Goal: Find specific page/section: Find specific page/section

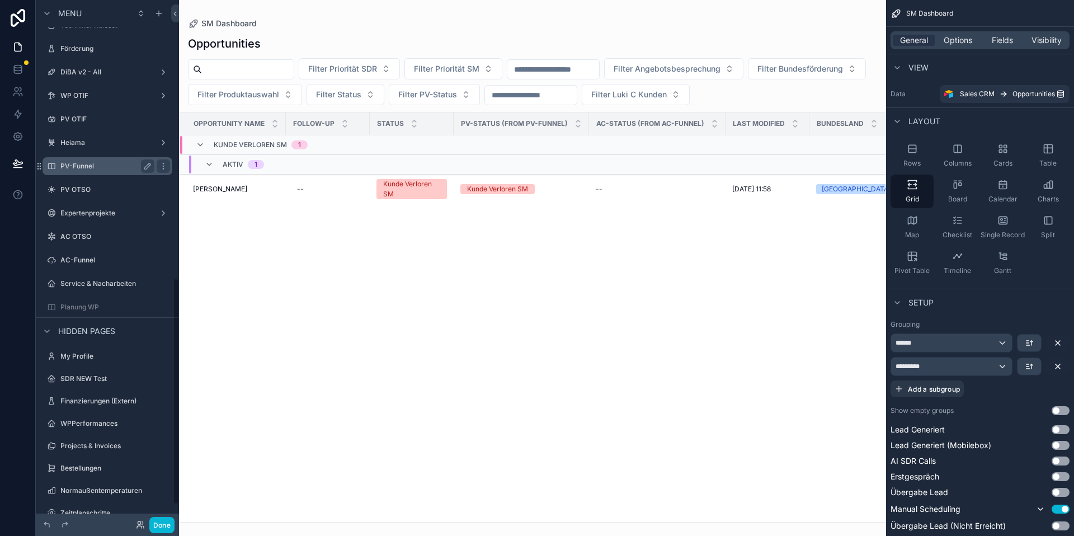
scroll to position [656, 0]
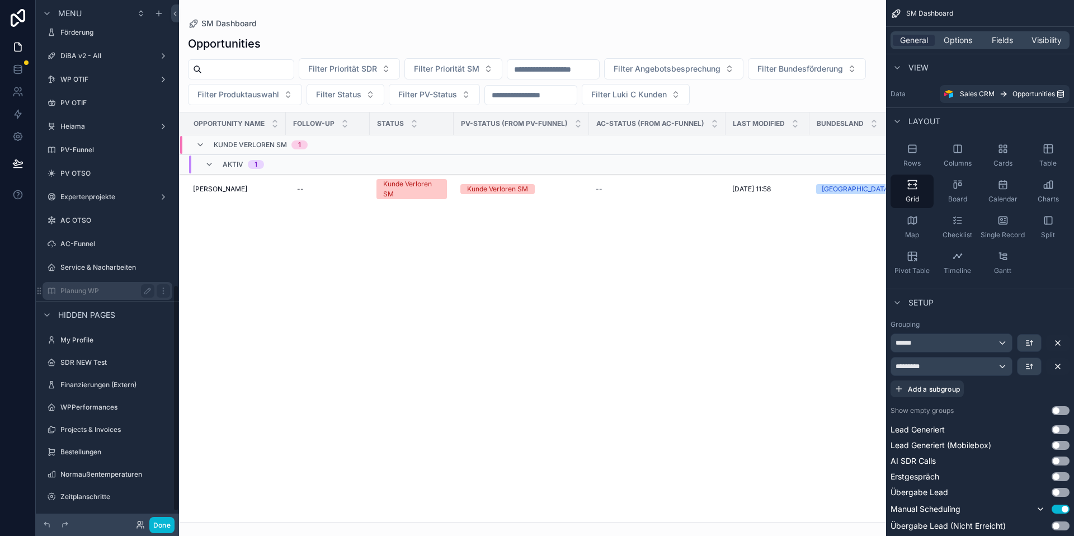
click at [116, 285] on div "Planung WP" at bounding box center [107, 290] width 94 height 13
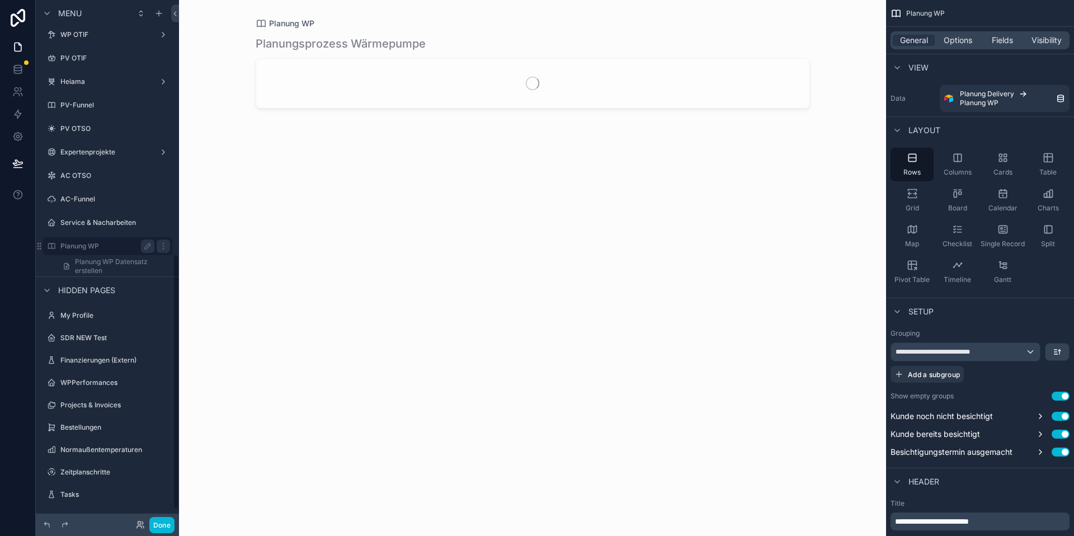
scroll to position [518, 0]
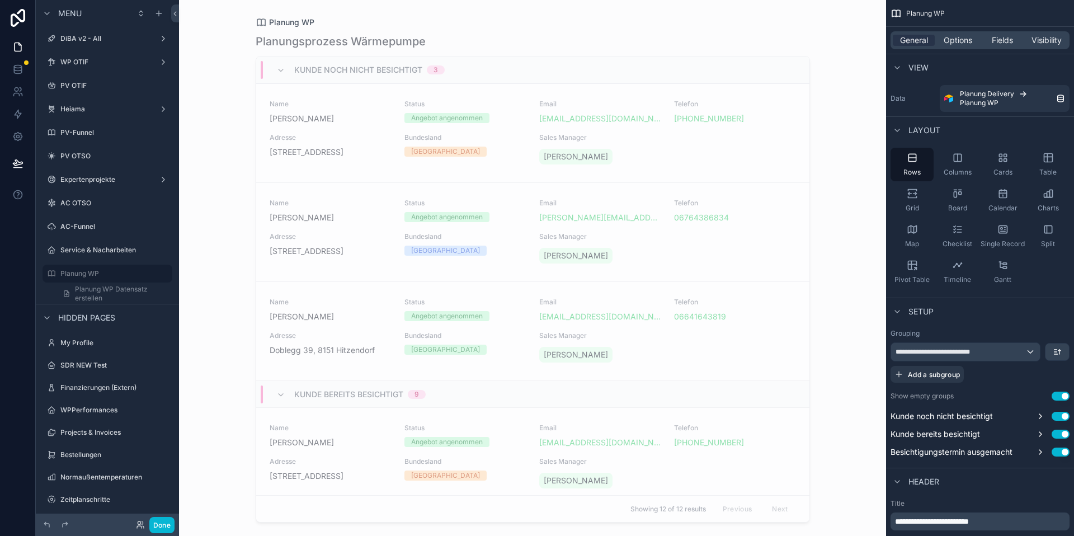
click at [379, 139] on div "scrollable content" at bounding box center [533, 261] width 572 height 522
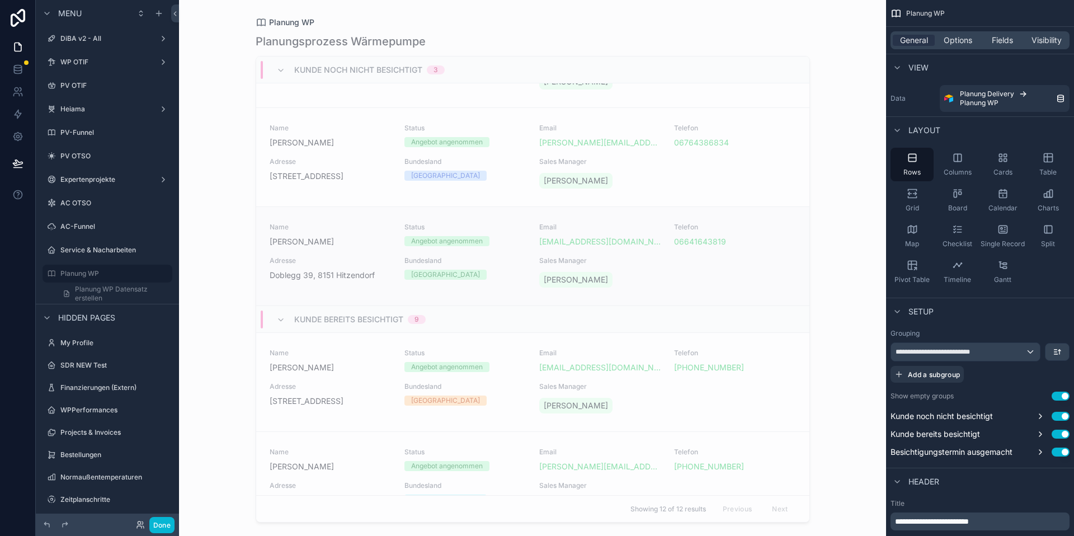
scroll to position [81, 0]
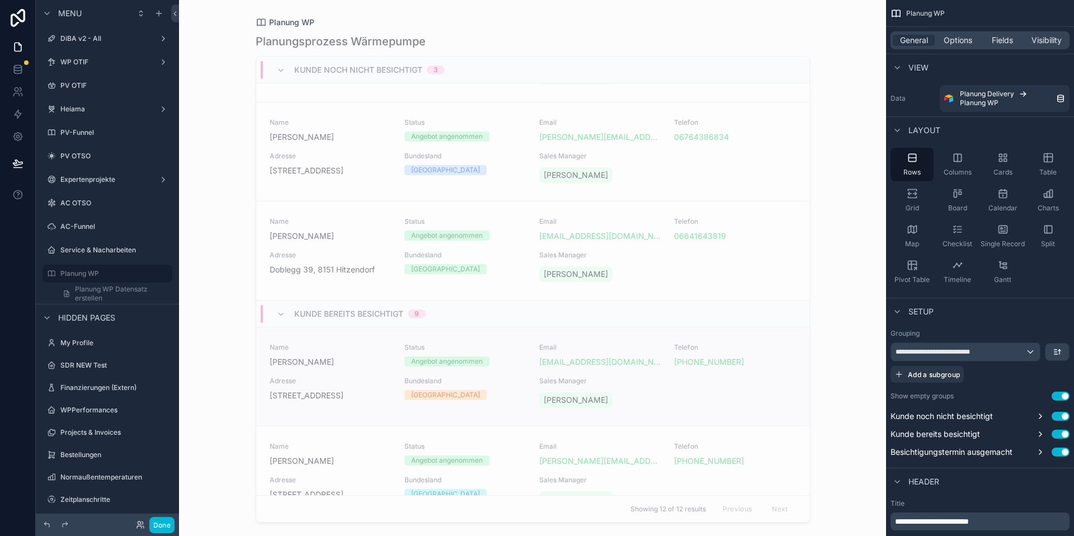
click at [318, 400] on span "[STREET_ADDRESS]" at bounding box center [330, 395] width 121 height 11
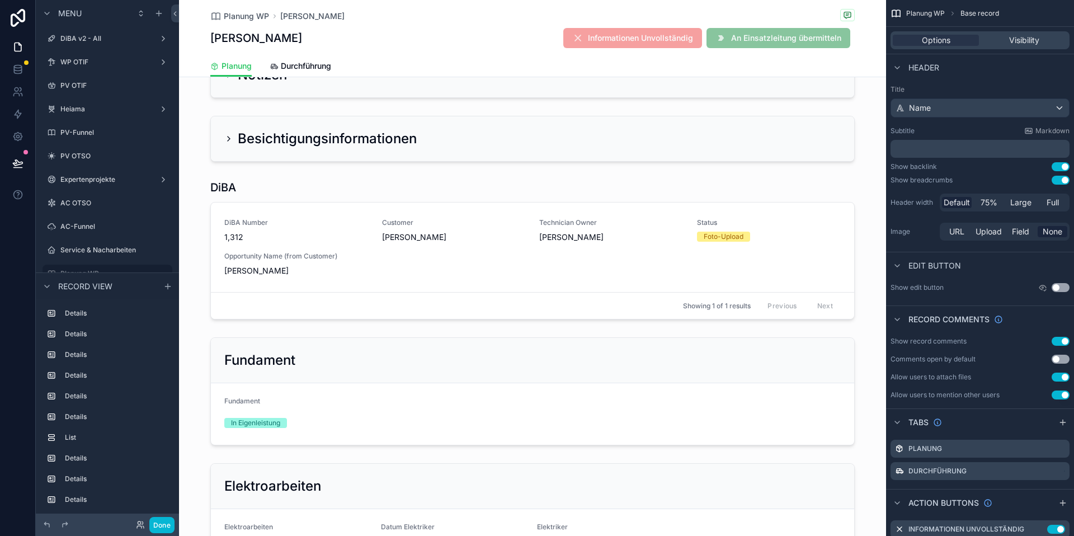
scroll to position [1397, 0]
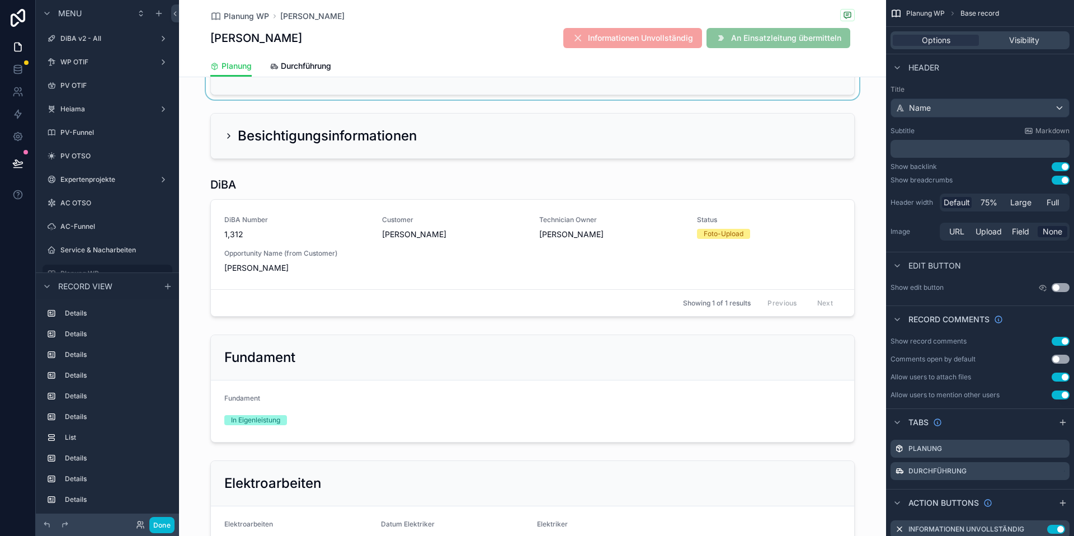
click at [233, 100] on div "scrollable content" at bounding box center [532, 72] width 707 height 55
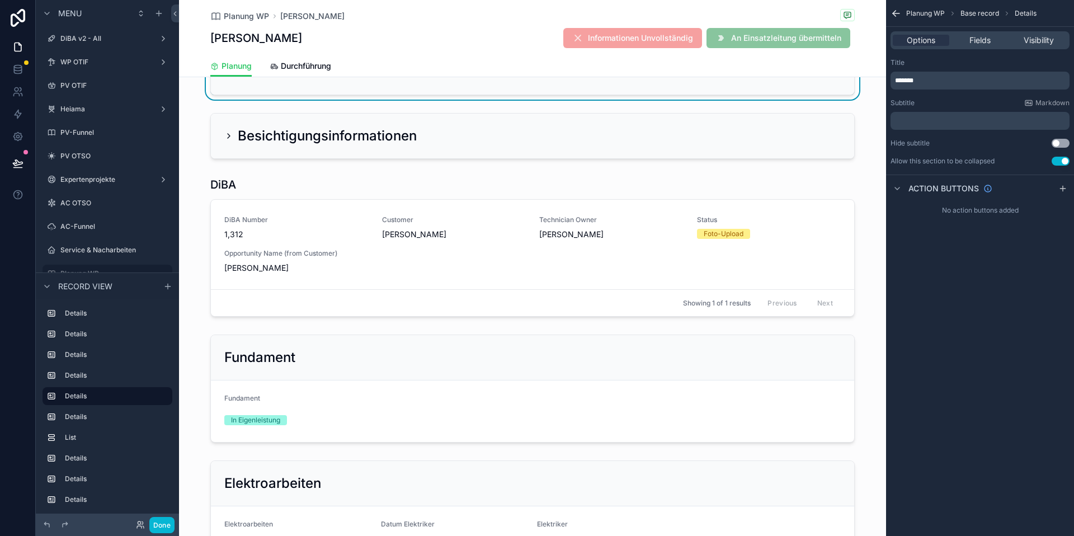
click at [230, 77] on icon "scrollable content" at bounding box center [228, 72] width 9 height 9
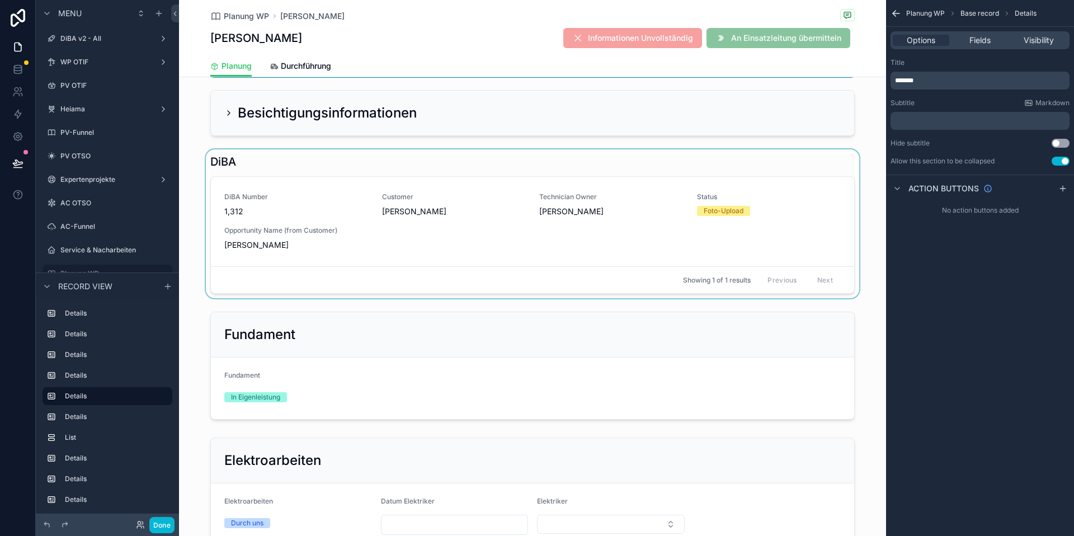
scroll to position [2086, 0]
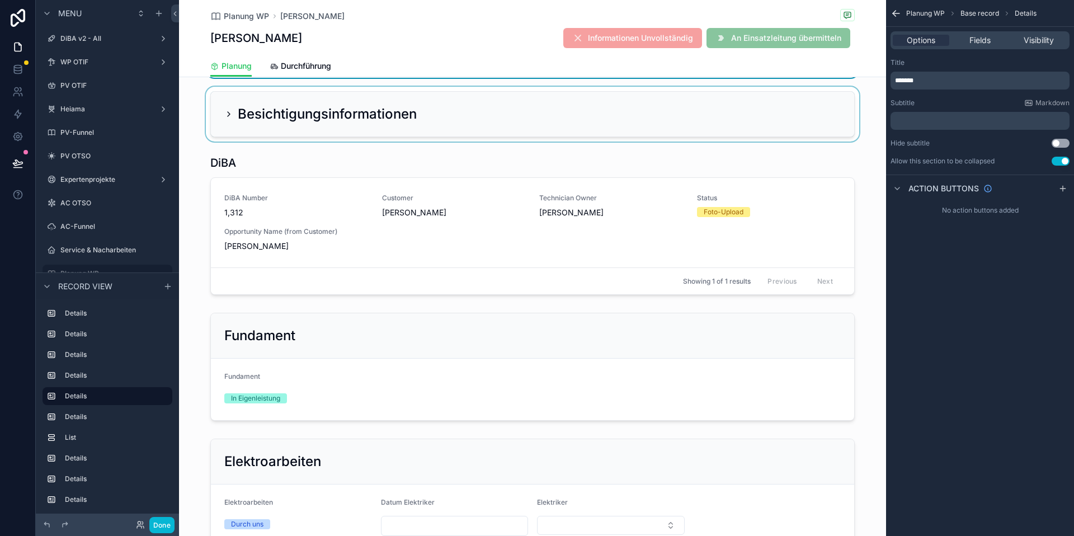
click at [228, 142] on div "scrollable content" at bounding box center [532, 114] width 707 height 55
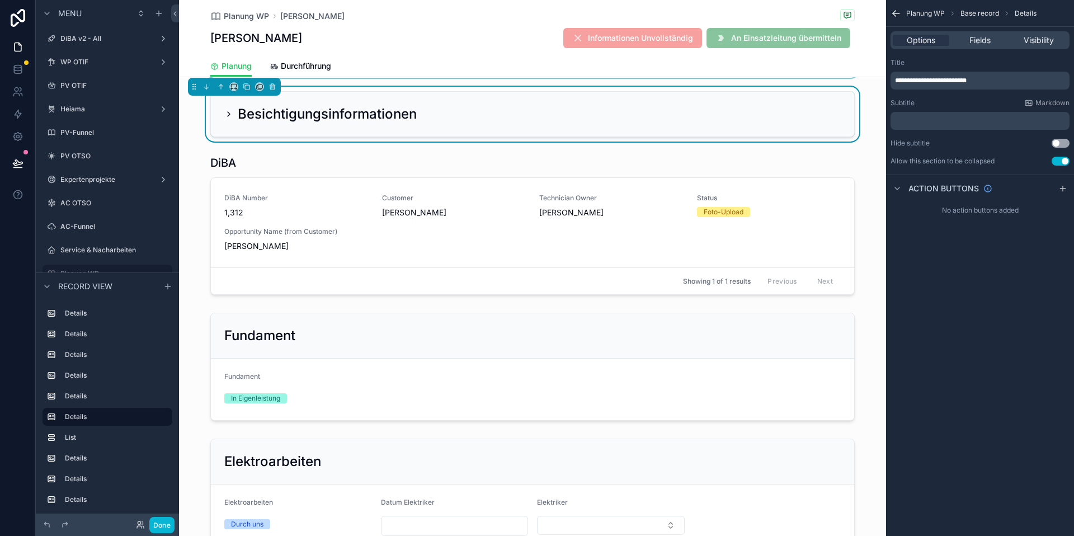
click at [230, 119] on icon "scrollable content" at bounding box center [228, 114] width 9 height 9
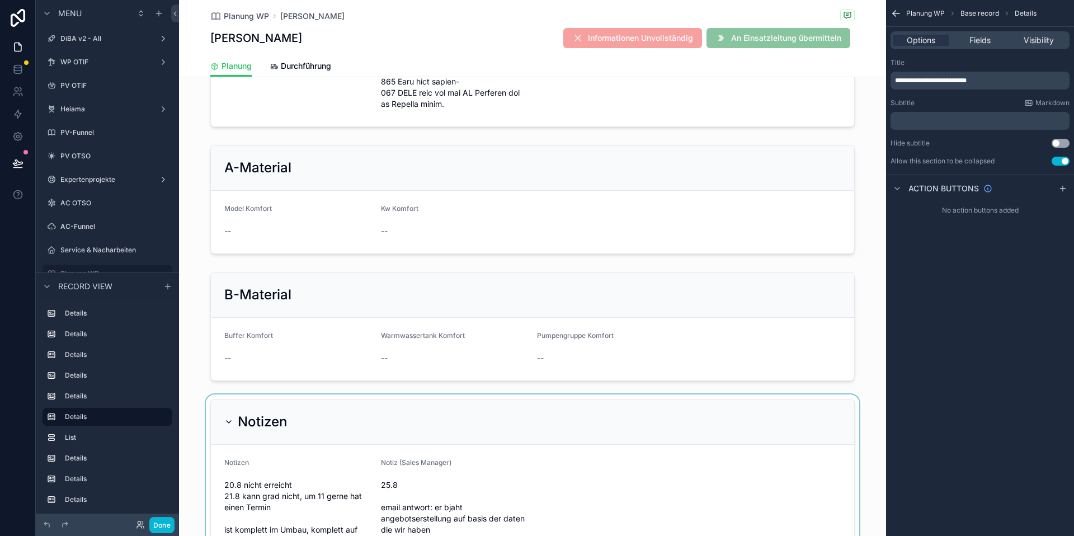
scroll to position [1159, 0]
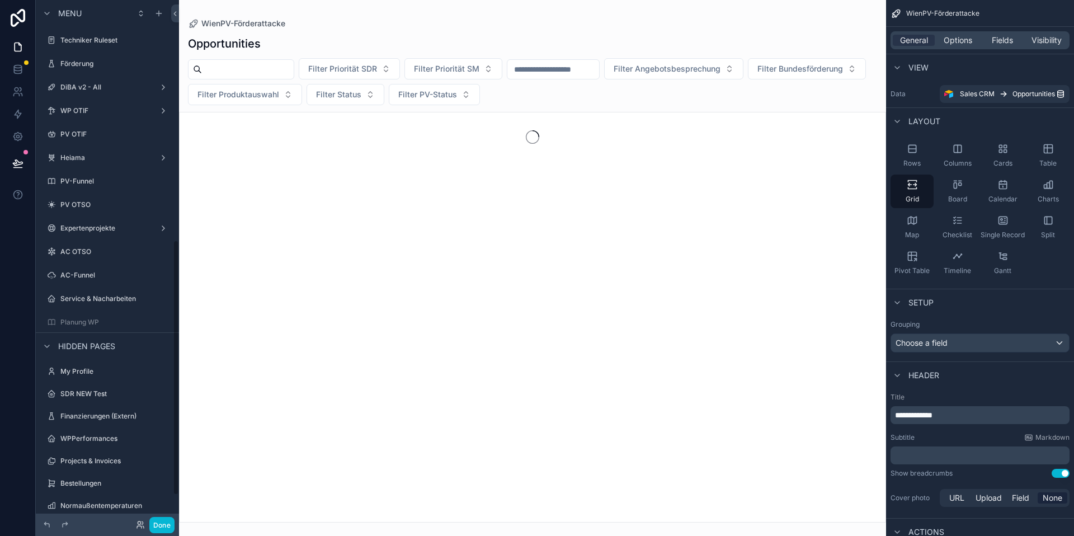
scroll to position [491, 0]
click at [87, 320] on label "Planung WP" at bounding box center [104, 321] width 89 height 9
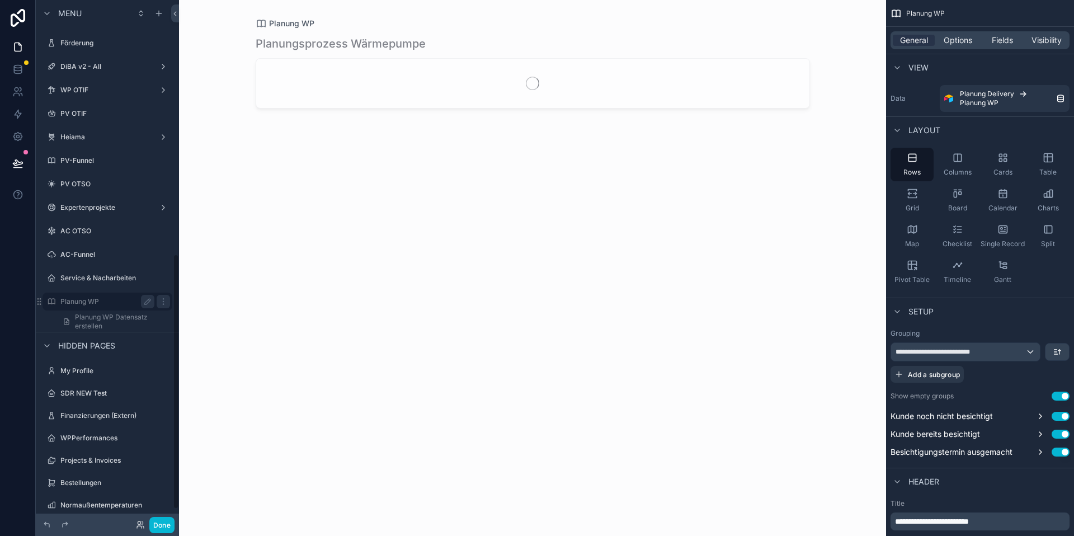
scroll to position [518, 0]
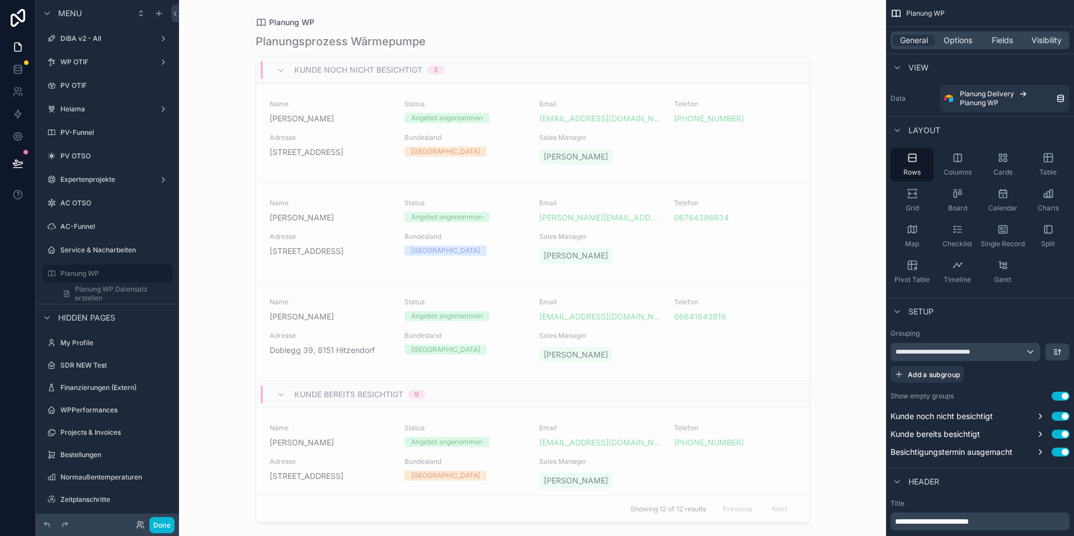
click at [338, 478] on div "scrollable content" at bounding box center [533, 261] width 572 height 522
click at [324, 465] on span "Adresse" at bounding box center [330, 461] width 121 height 9
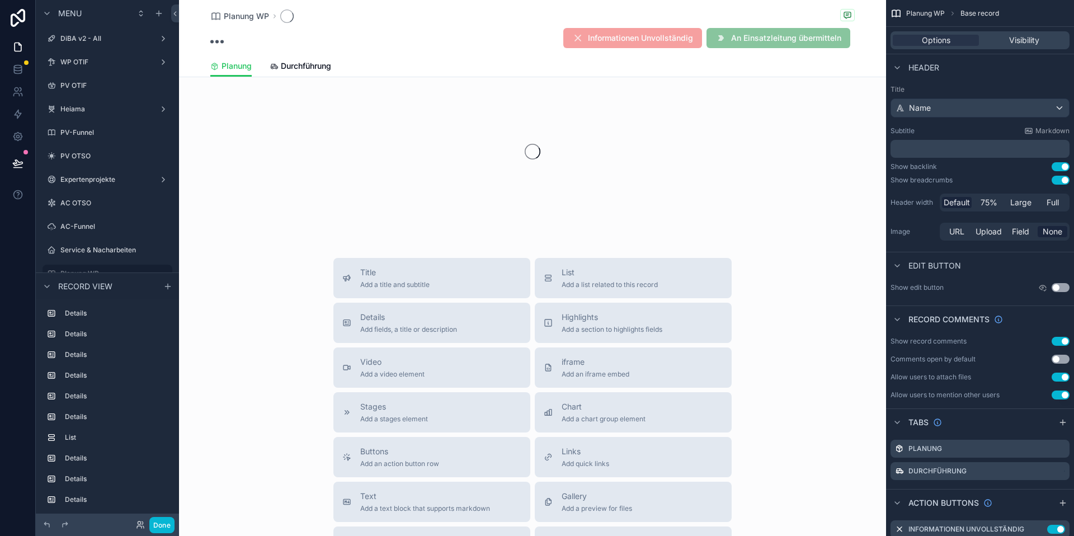
scroll to position [28, 0]
click at [280, 23] on div "Planung WP Informationen Unvollständig An Einsatzleitung übermitteln" at bounding box center [532, 27] width 644 height 55
